Goal: Register for event/course

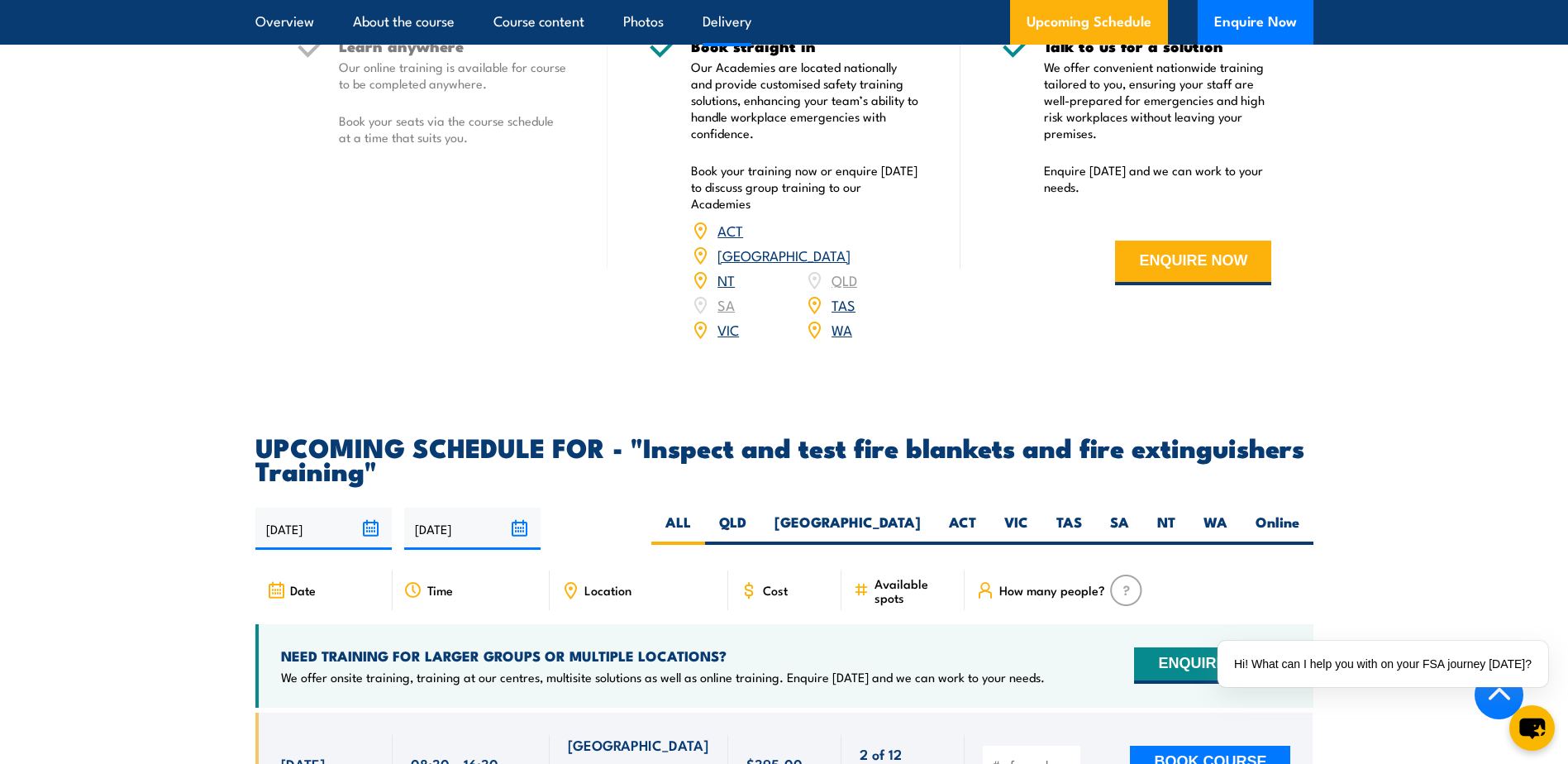
scroll to position [2645, 0]
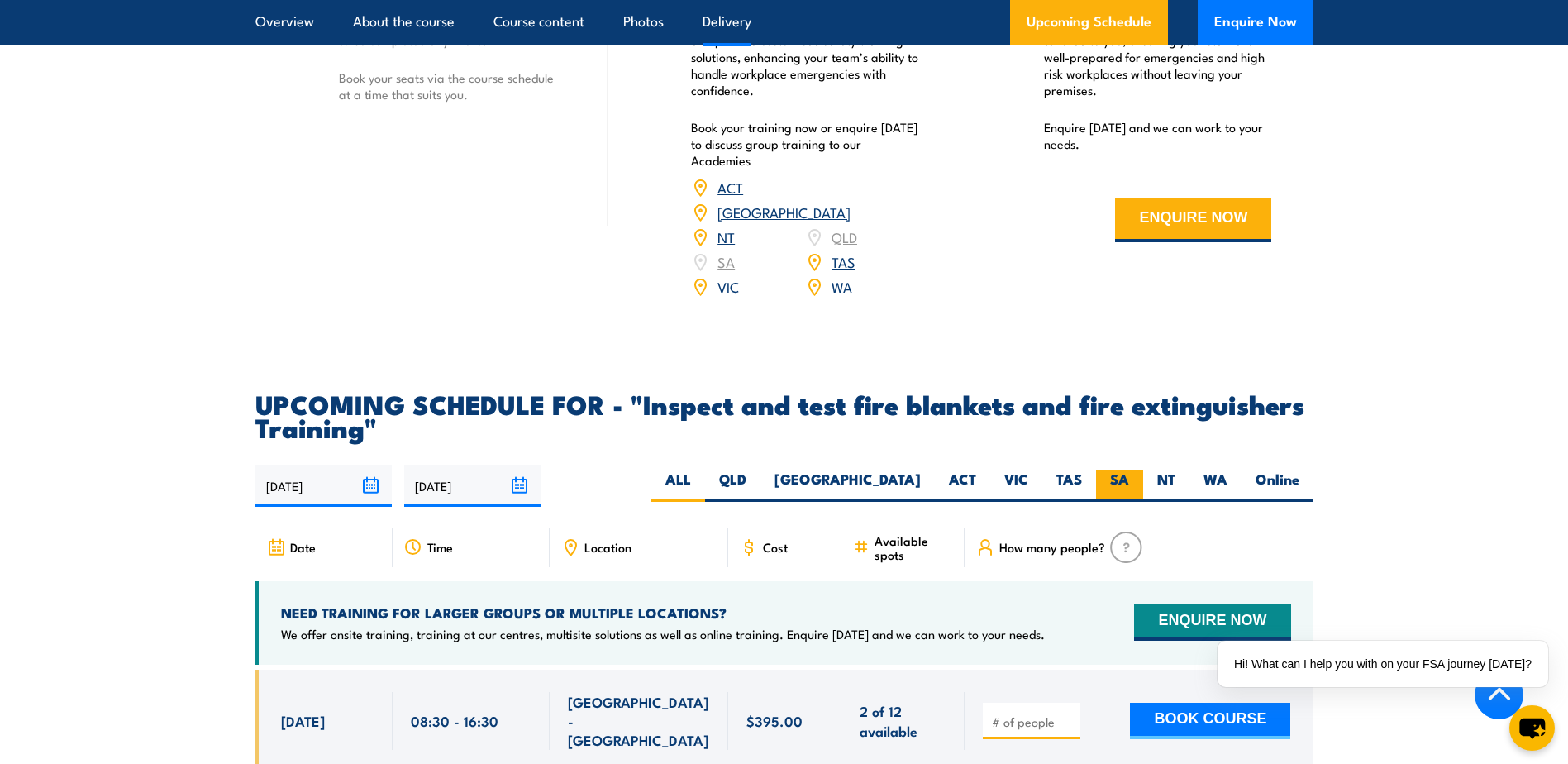
click at [1127, 502] on label "SA" at bounding box center [1119, 485] width 48 height 32
click at [1130, 481] on input "SA" at bounding box center [1135, 474] width 10 height 10
radio input "true"
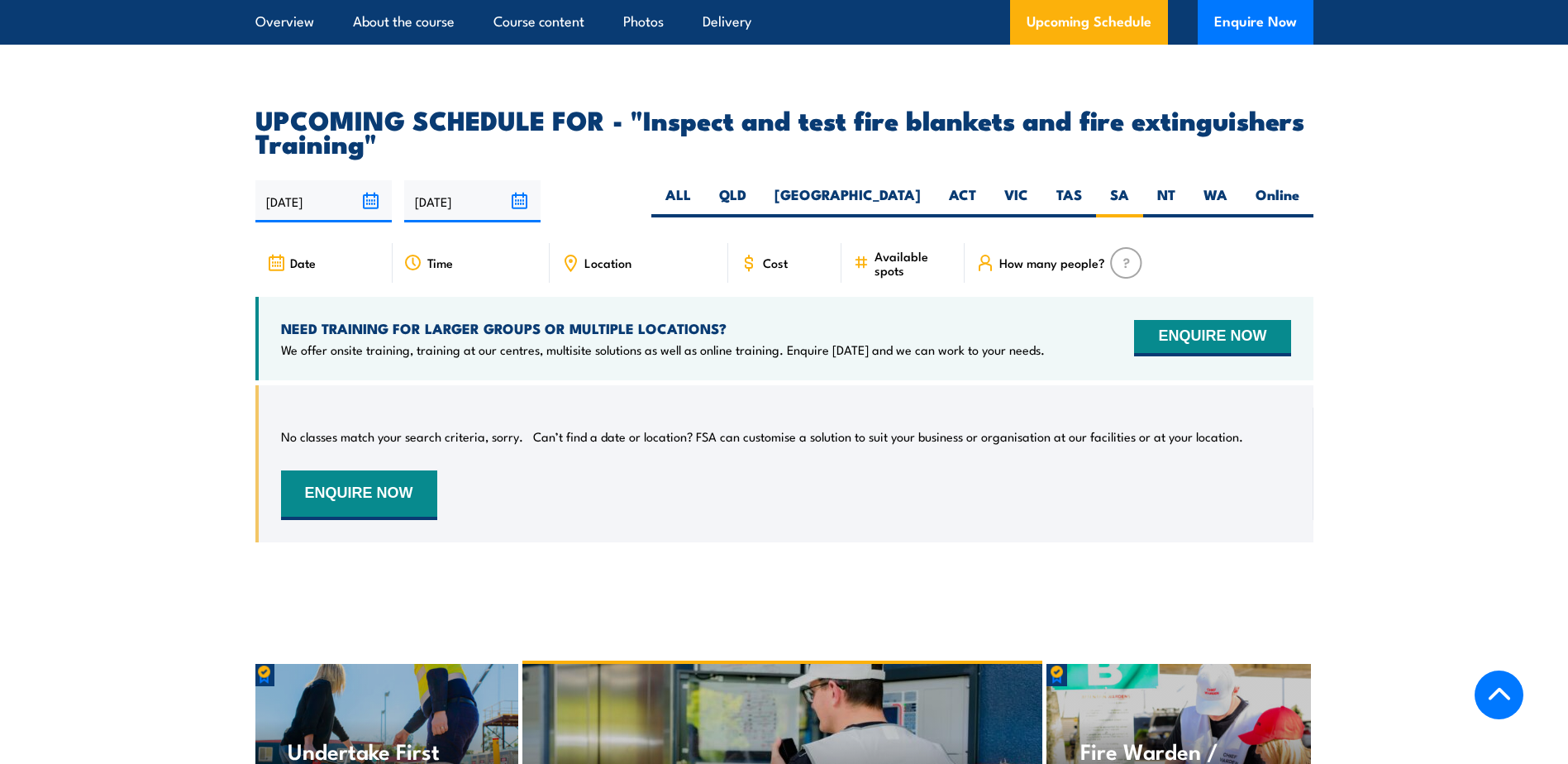
scroll to position [2905, 0]
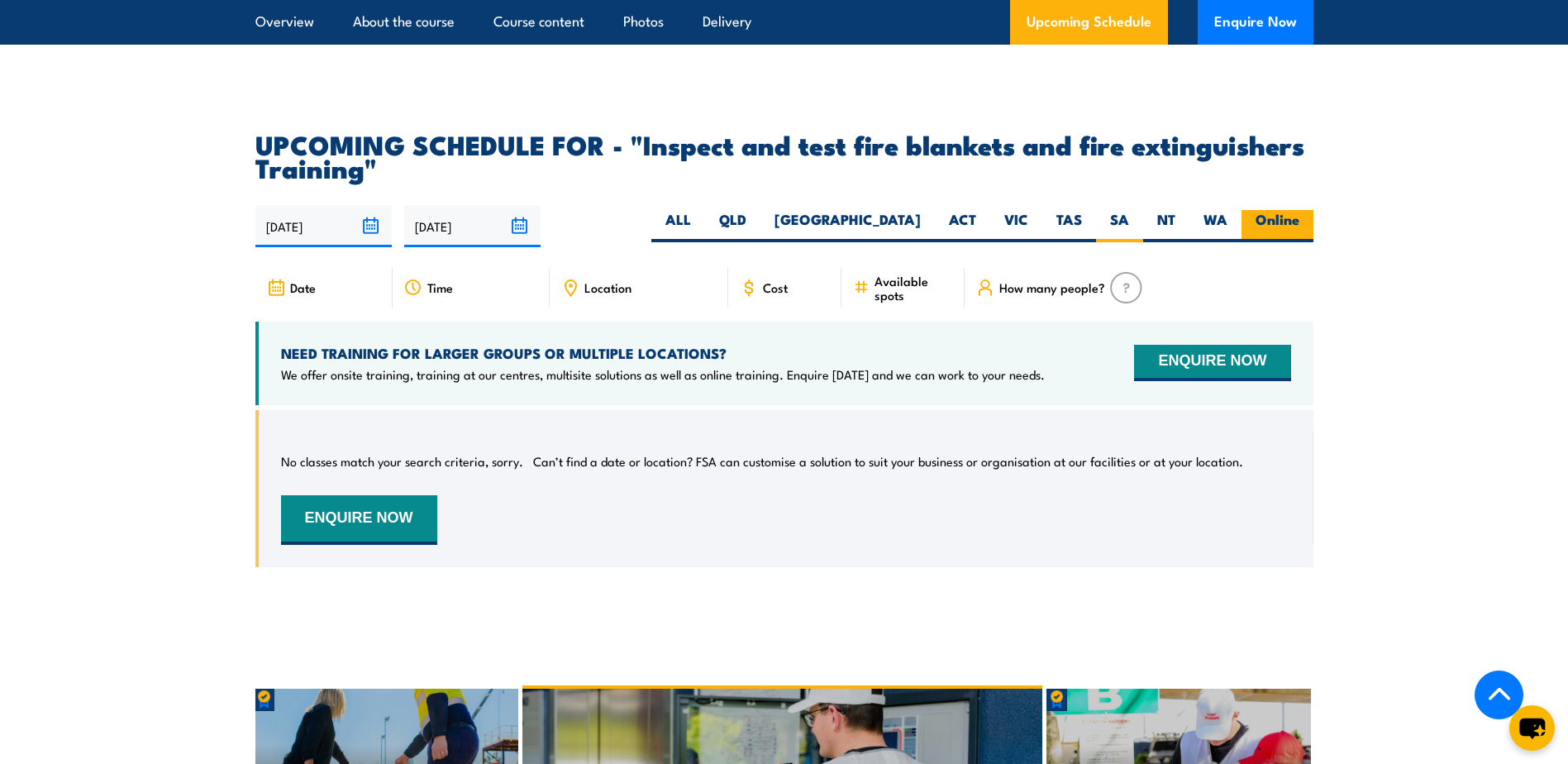
click at [1285, 242] on label "Online" at bounding box center [1278, 226] width 72 height 32
click at [1300, 220] on input "Online" at bounding box center [1305, 215] width 10 height 10
radio input "true"
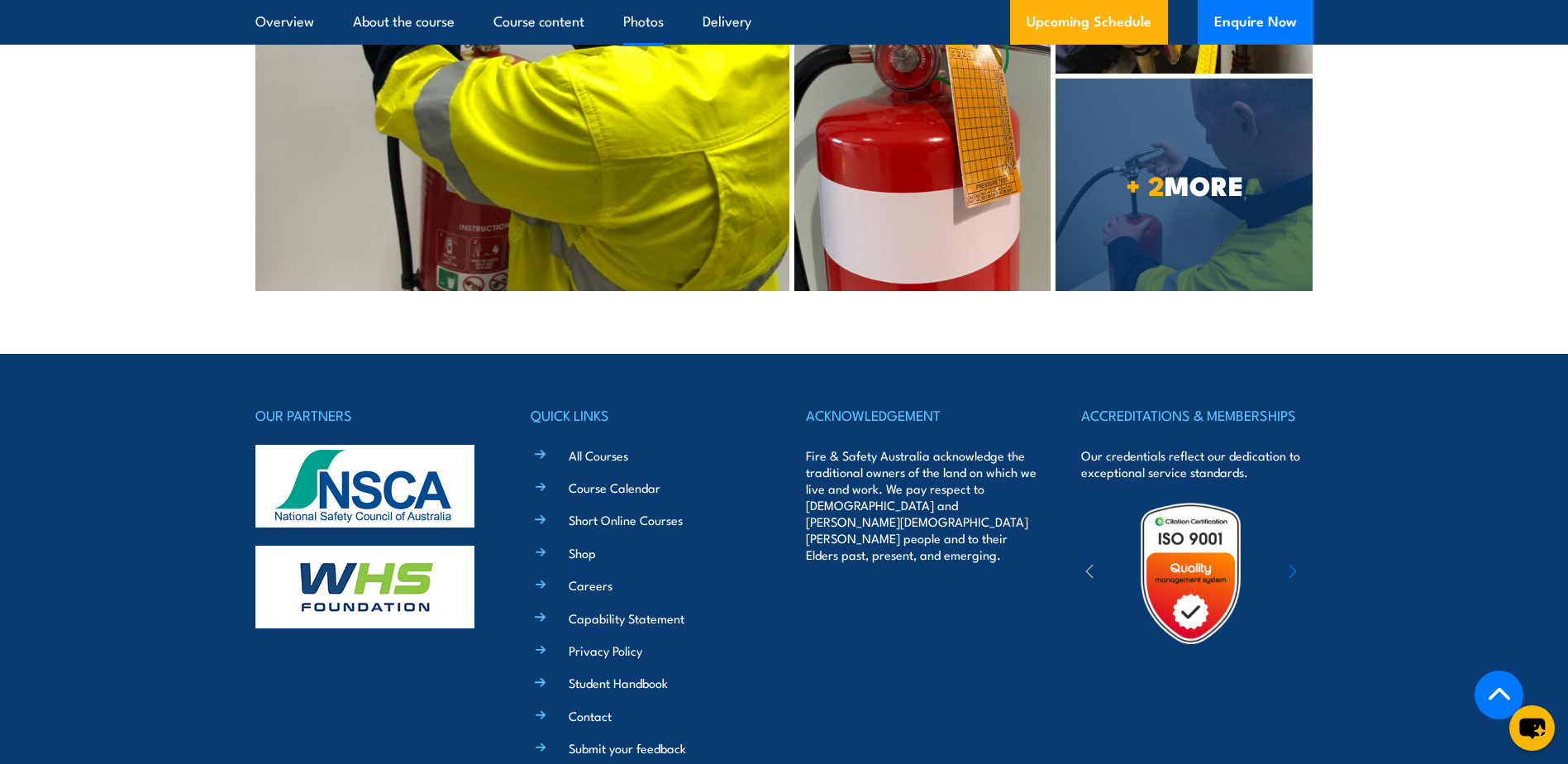
scroll to position [4573, 0]
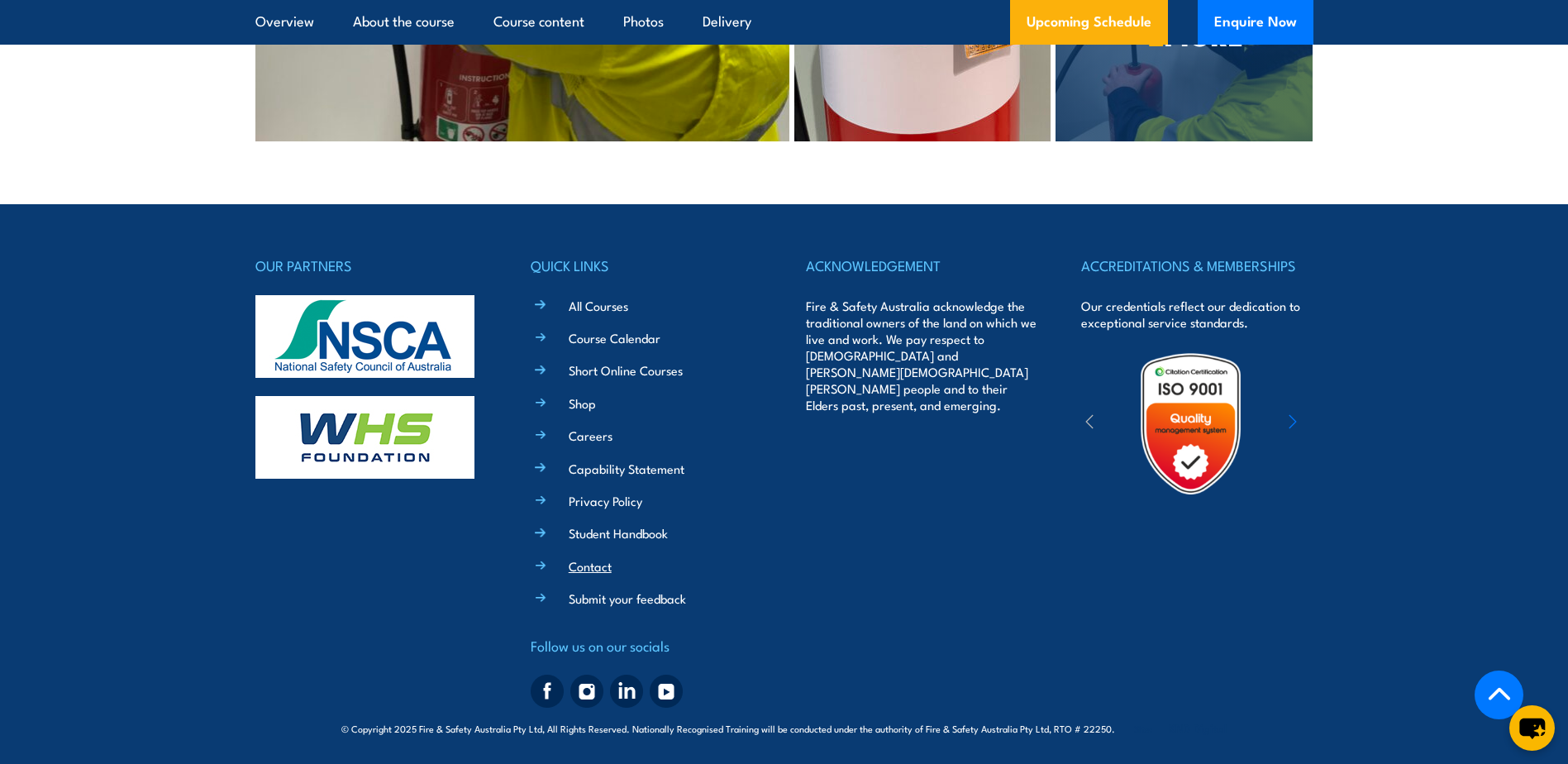
click at [570, 569] on link "Contact" at bounding box center [590, 566] width 43 height 17
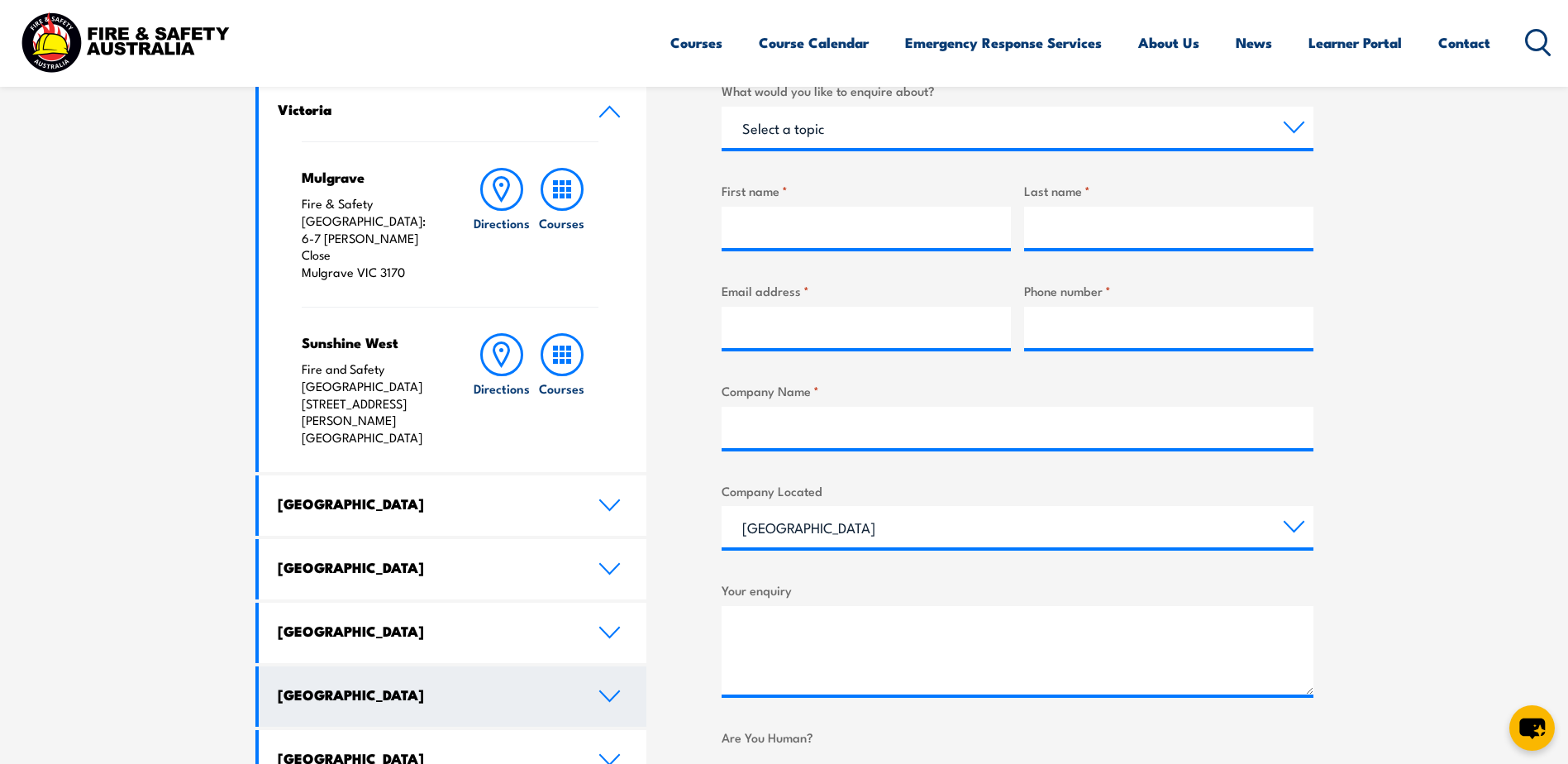
scroll to position [579, 0]
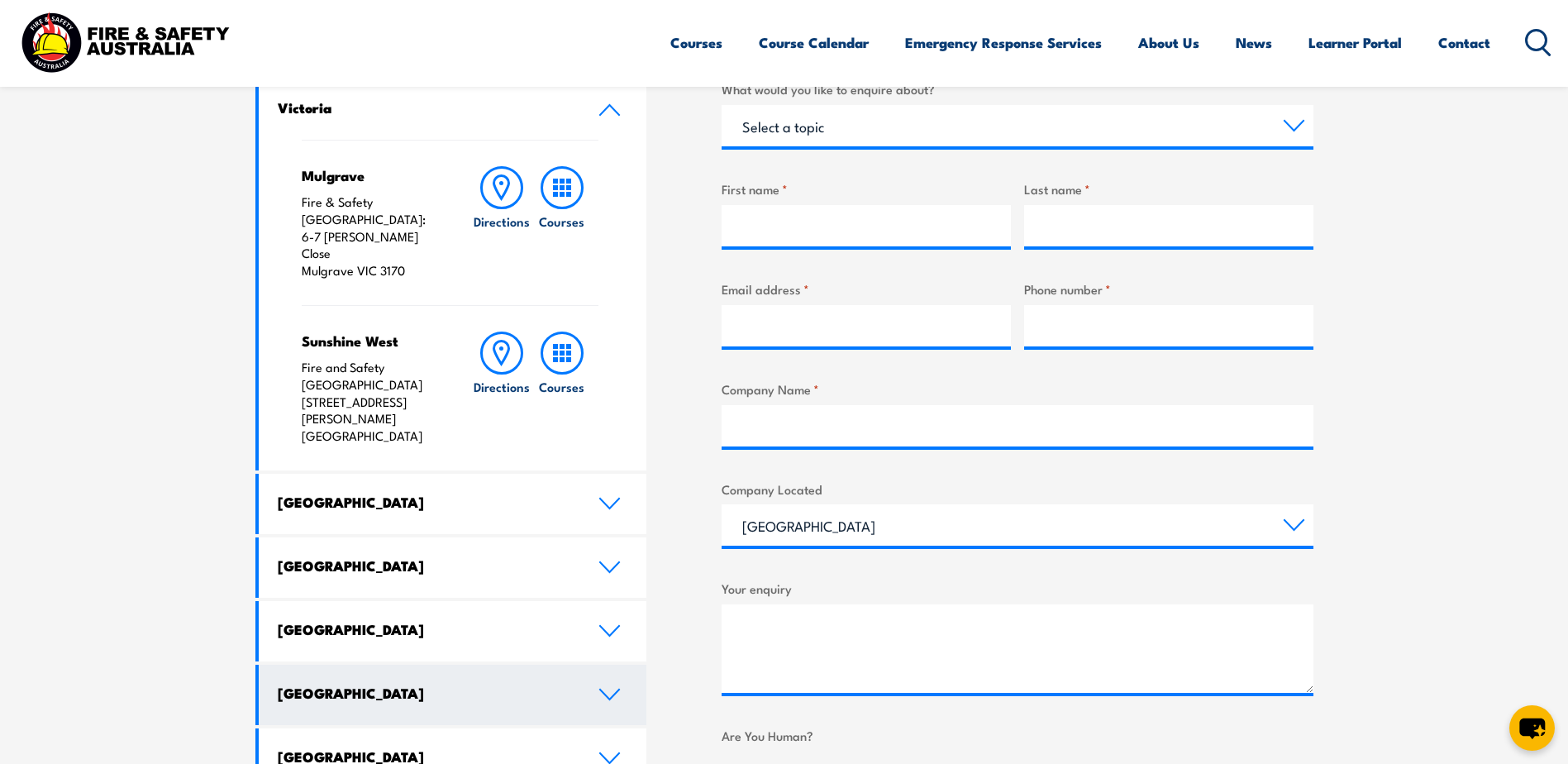
click at [443, 665] on link "South Australia" at bounding box center [453, 695] width 389 height 60
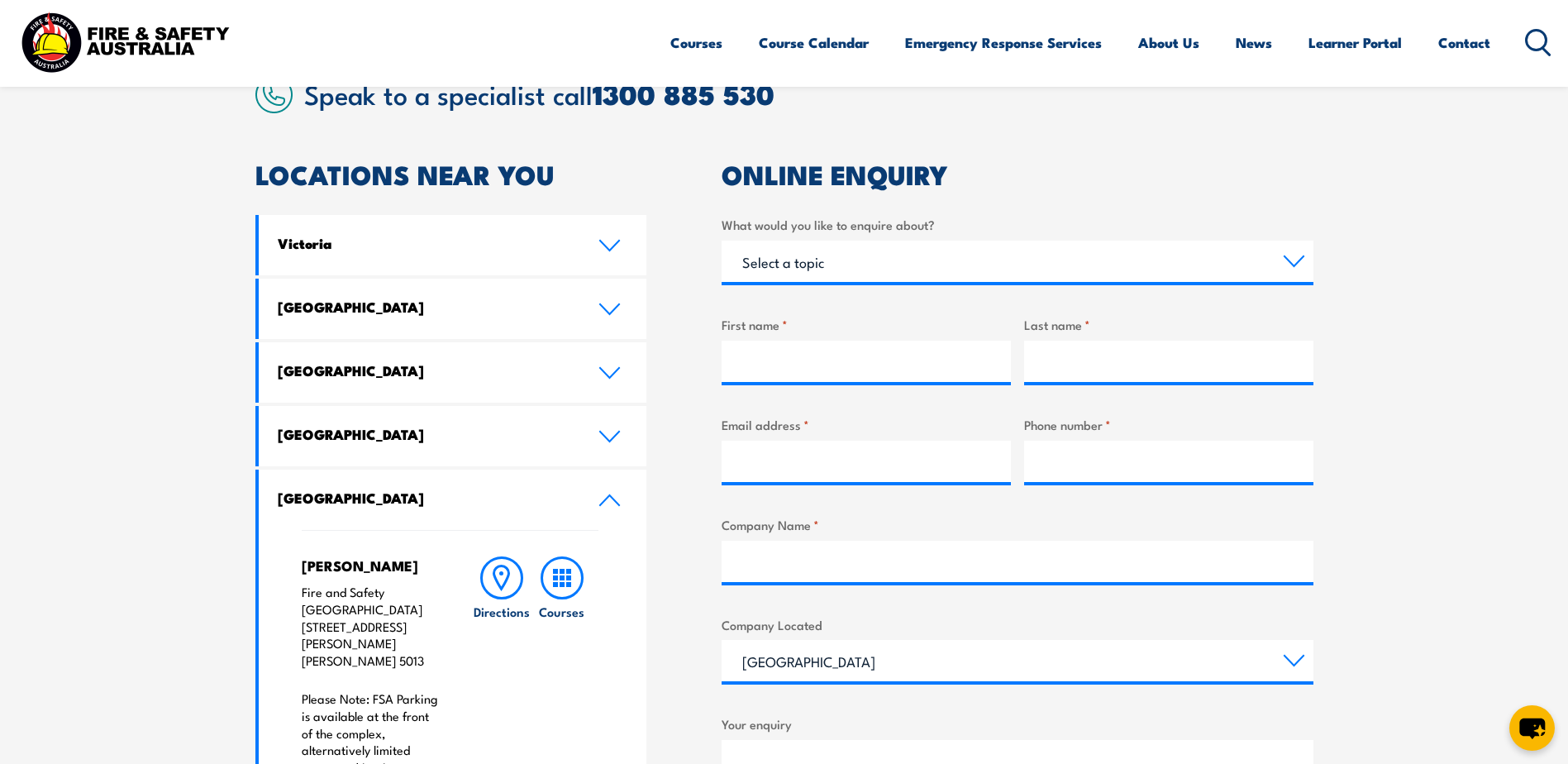
scroll to position [248, 0]
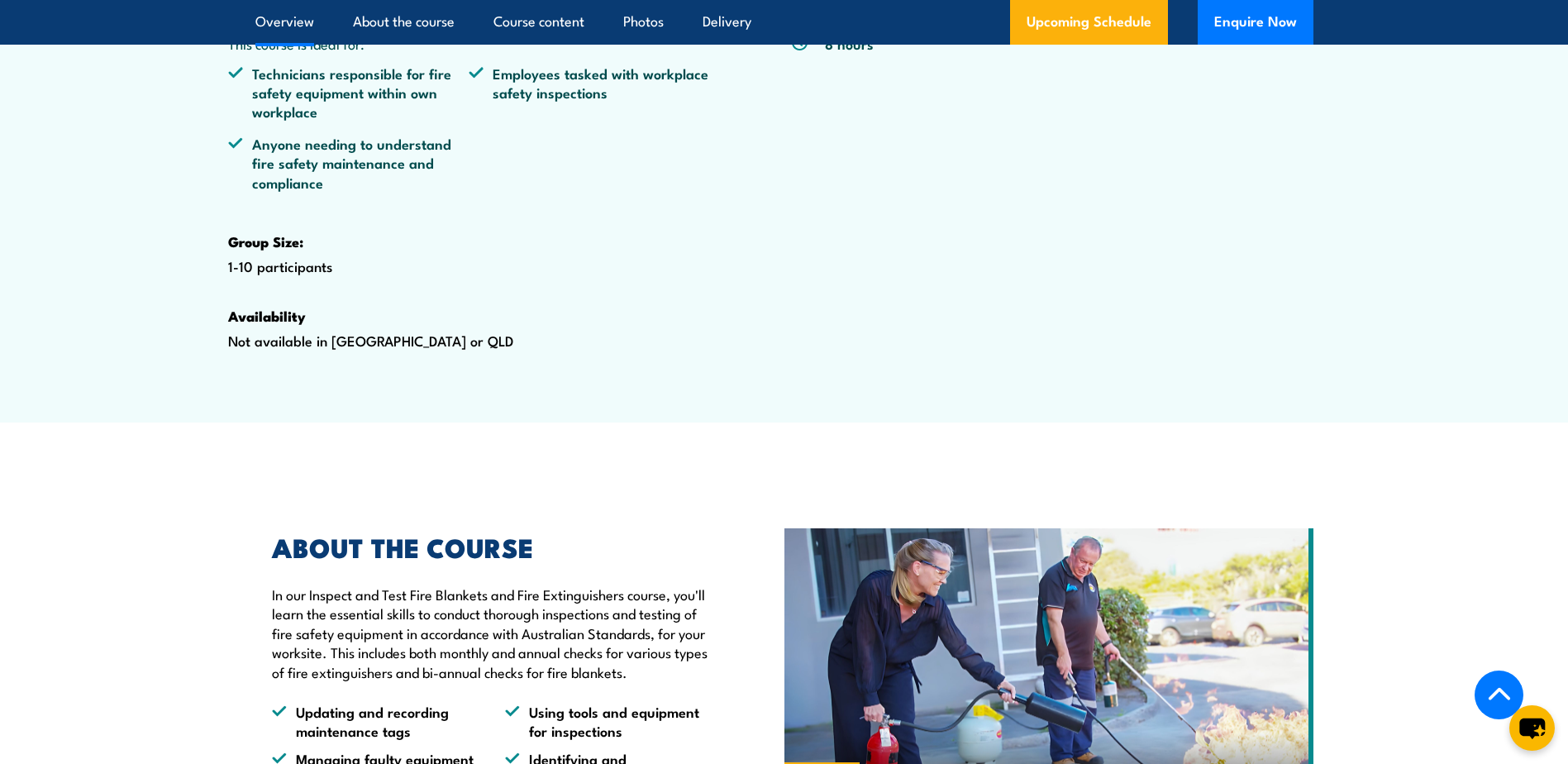
scroll to position [357, 0]
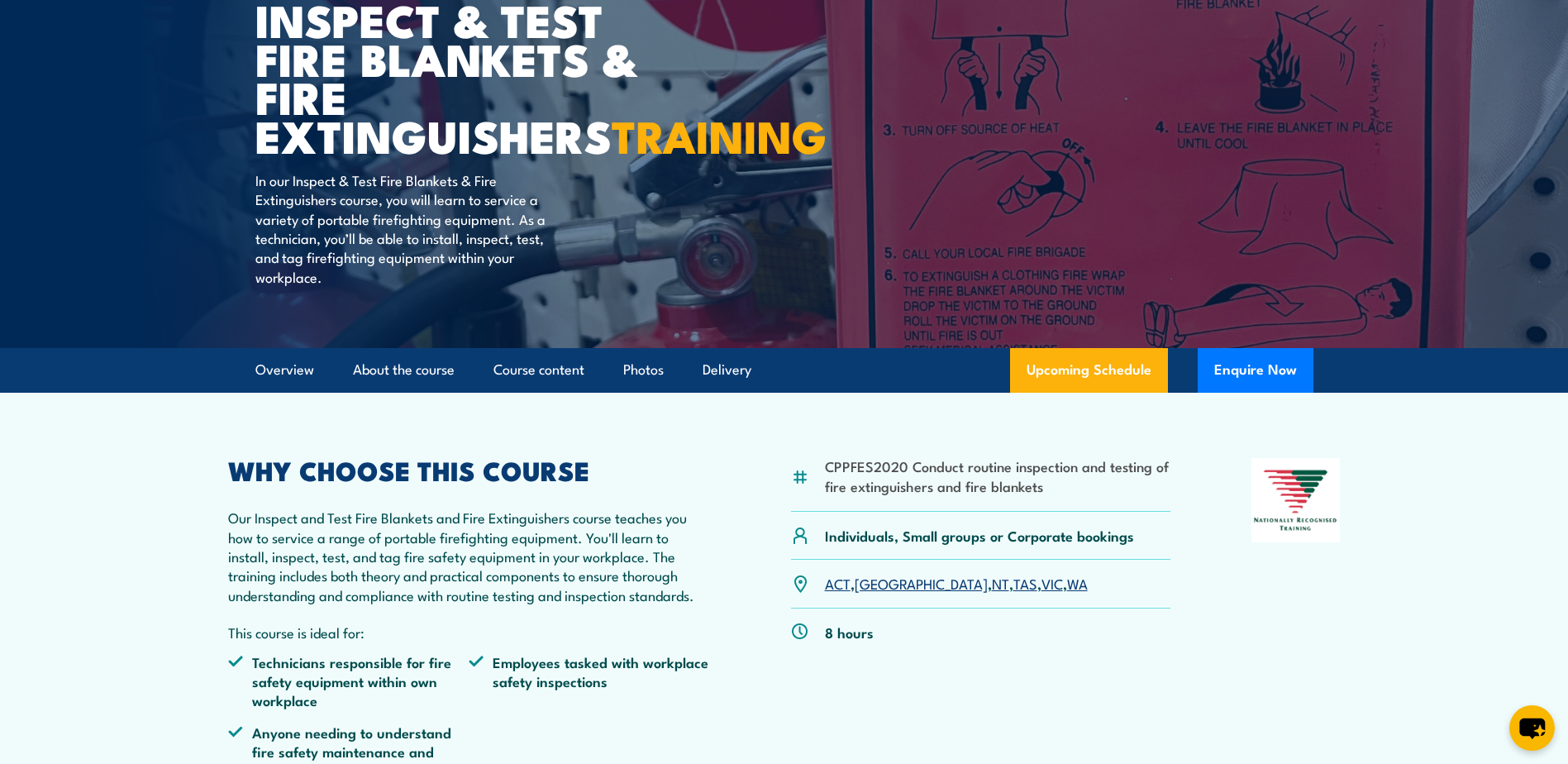
click at [1224, 702] on div "CPPFES2020 Conduct routine inspection and testing of fire extinguishers and fir…" at bounding box center [784, 724] width 1112 height 533
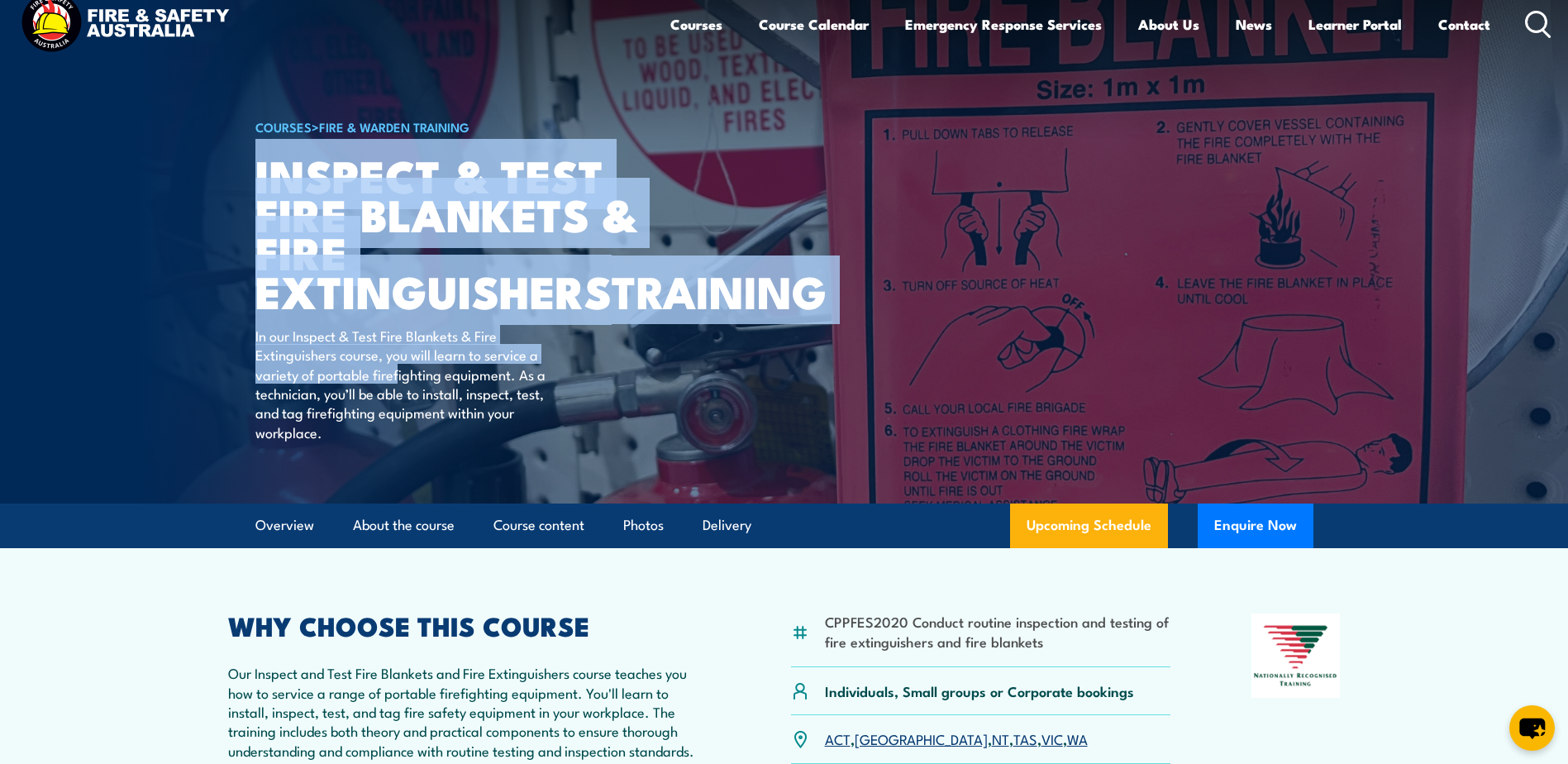
drag, startPoint x: 257, startPoint y: 177, endPoint x: 398, endPoint y: 404, distance: 267.2
click at [398, 404] on div "COURSES > Fire & Warden Training Inspect & Test Fire Blankets & Fire Extinguish…" at bounding box center [460, 238] width 408 height 530
drag, startPoint x: 398, startPoint y: 404, endPoint x: 362, endPoint y: 422, distance: 40.2
click at [362, 422] on p "In our Inspect & Test Fire Blankets & Fire Extinguishers course, you will learn…" at bounding box center [406, 384] width 302 height 116
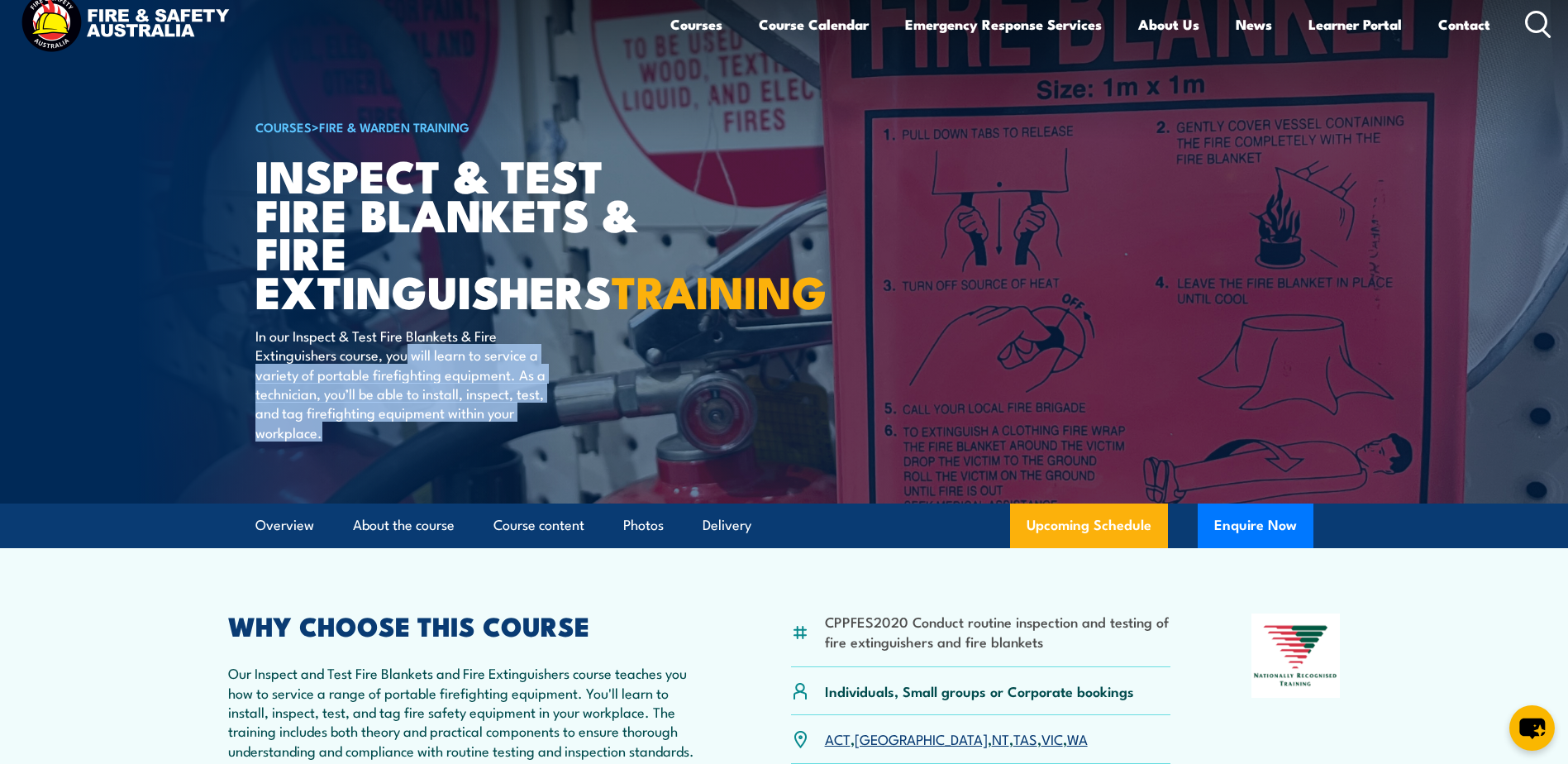
drag, startPoint x: 408, startPoint y: 388, endPoint x: 417, endPoint y: 471, distance: 83.5
click at [417, 442] on p "In our Inspect & Test Fire Blankets & Fire Extinguishers course, you will learn…" at bounding box center [406, 384] width 302 height 116
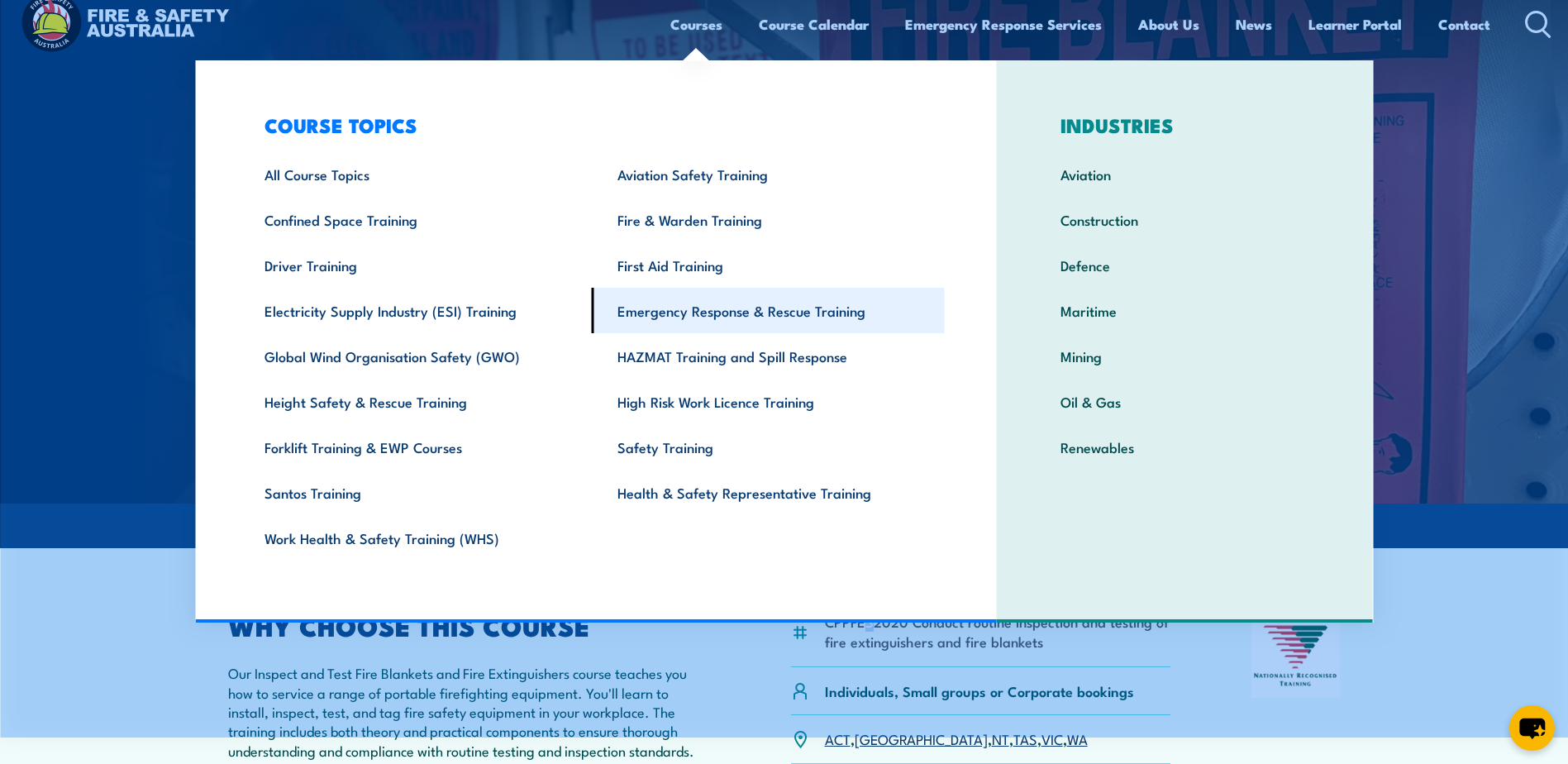
click at [691, 308] on link "Emergency Response & Rescue Training" at bounding box center [768, 310] width 353 height 46
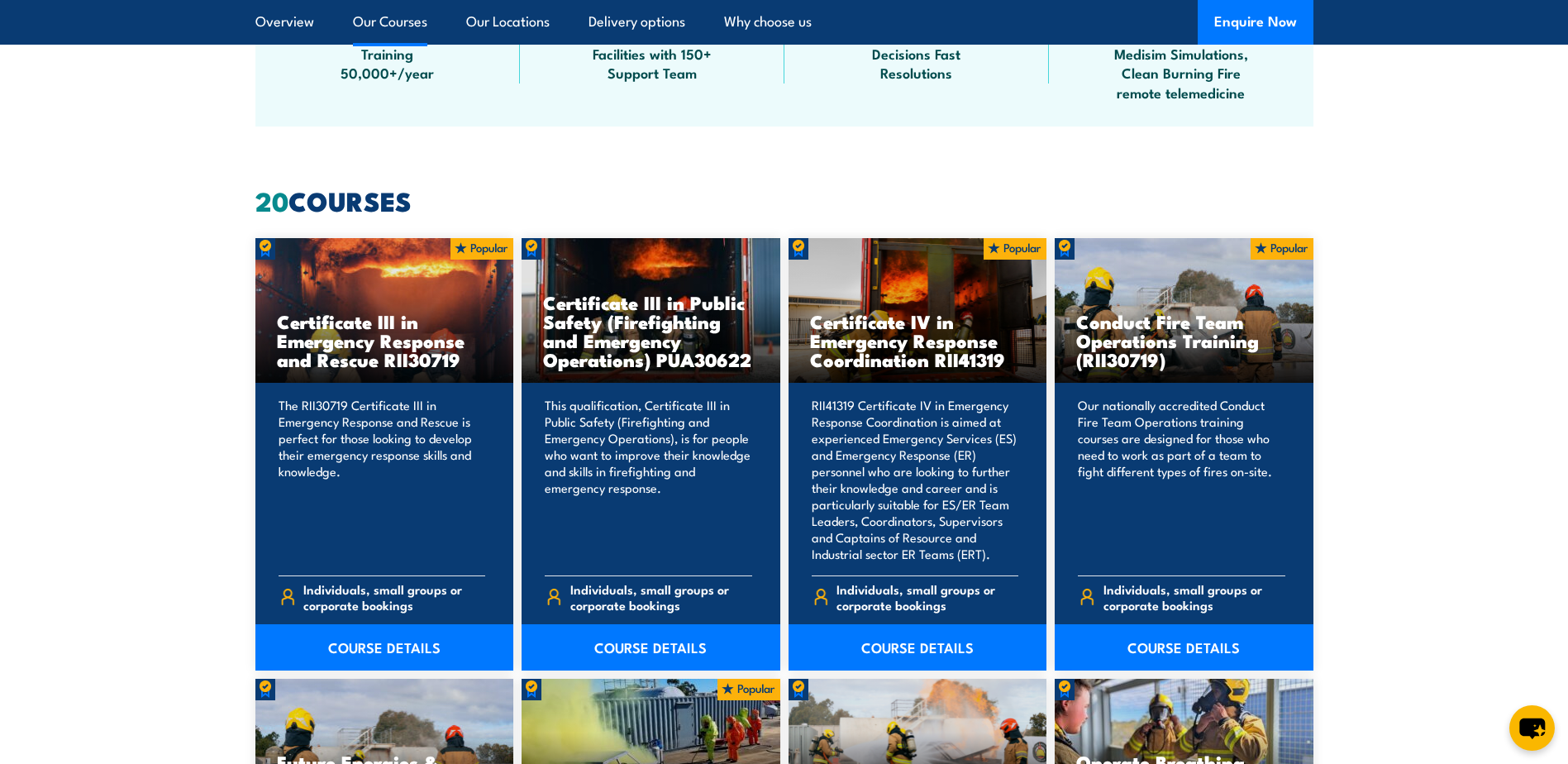
scroll to position [1074, 0]
